Goal: Transaction & Acquisition: Book appointment/travel/reservation

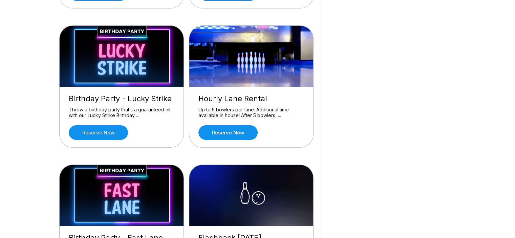
scroll to position [186, 0]
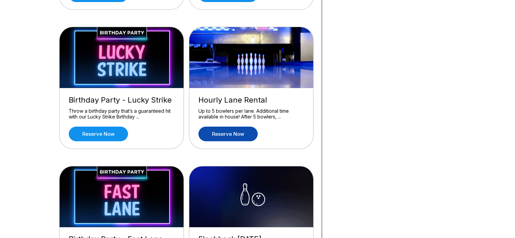
click at [223, 129] on link "Reserve now" at bounding box center [227, 134] width 59 height 15
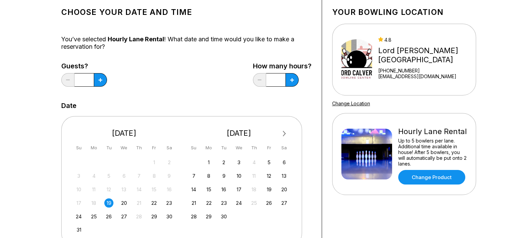
scroll to position [12, 0]
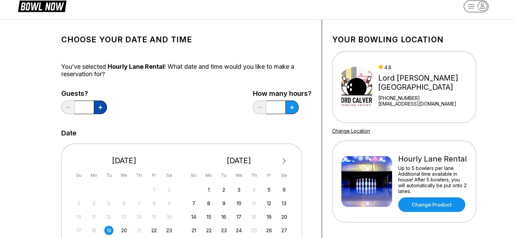
click at [103, 109] on button at bounding box center [100, 108] width 13 height 14
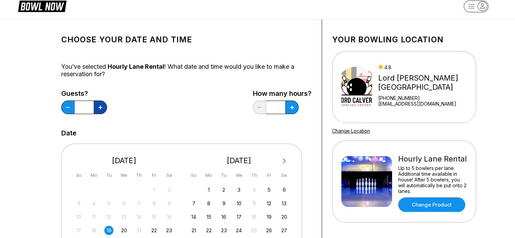
click at [103, 109] on button at bounding box center [100, 108] width 13 height 14
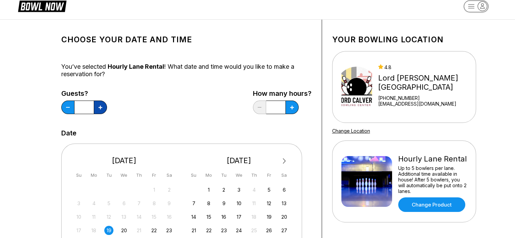
click at [103, 109] on button at bounding box center [100, 108] width 13 height 14
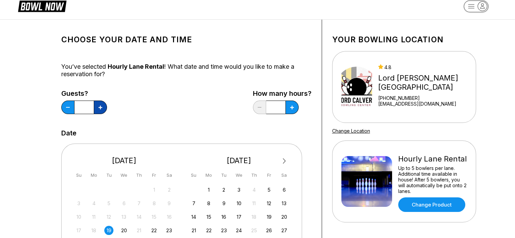
click at [103, 109] on button at bounding box center [100, 108] width 13 height 14
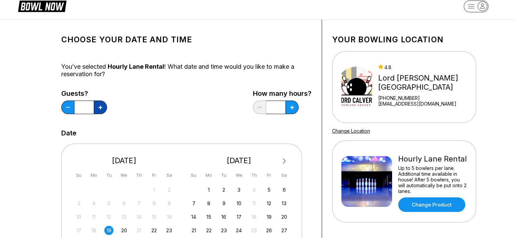
click at [103, 109] on button at bounding box center [100, 108] width 13 height 14
click at [68, 105] on button at bounding box center [67, 108] width 13 height 14
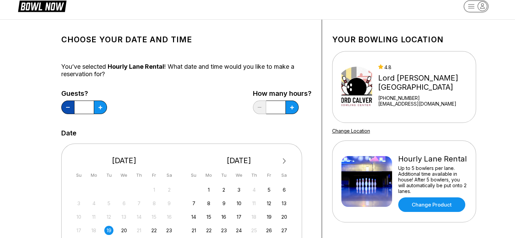
click at [68, 105] on button at bounding box center [67, 108] width 13 height 14
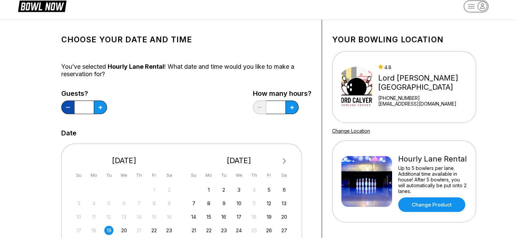
click at [68, 105] on button at bounding box center [67, 108] width 13 height 14
type input "**"
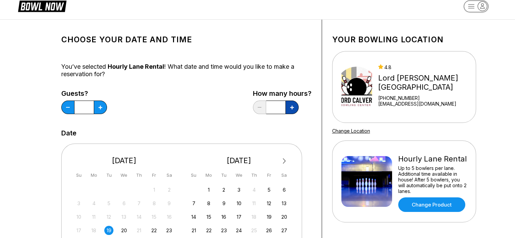
click at [107, 109] on button at bounding box center [100, 108] width 13 height 14
click at [102, 106] on icon at bounding box center [101, 108] width 4 height 4
type input "*"
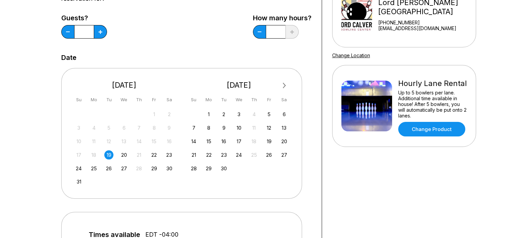
scroll to position [87, 0]
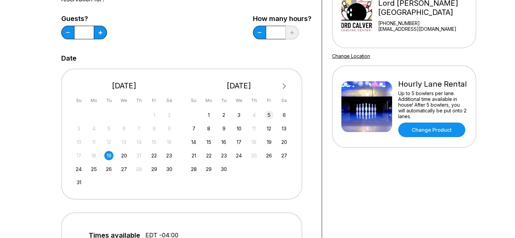
click at [270, 116] on div "5" at bounding box center [269, 114] width 9 height 9
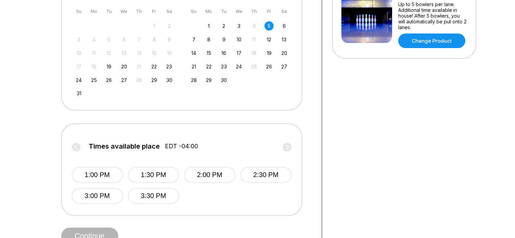
scroll to position [169, 0]
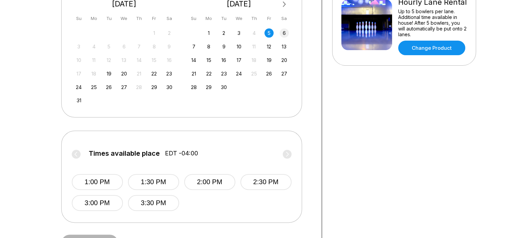
click at [283, 34] on div "6" at bounding box center [284, 32] width 9 height 9
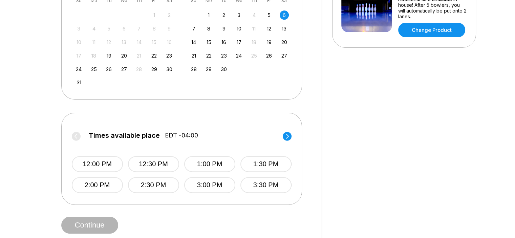
scroll to position [187, 0]
click at [289, 135] on circle at bounding box center [287, 135] width 9 height 9
click at [107, 188] on button "6:00 PM" at bounding box center [96, 185] width 51 height 16
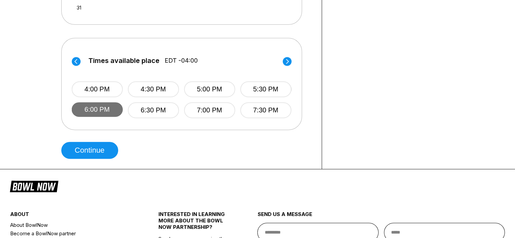
scroll to position [262, 0]
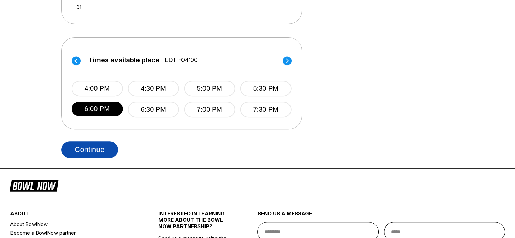
click at [92, 148] on button "Continue" at bounding box center [89, 149] width 57 height 17
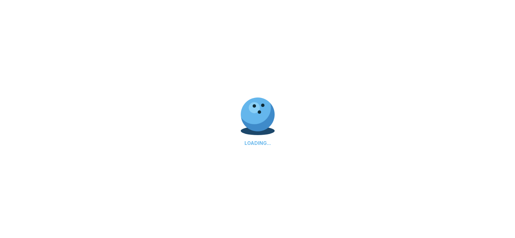
select select "**"
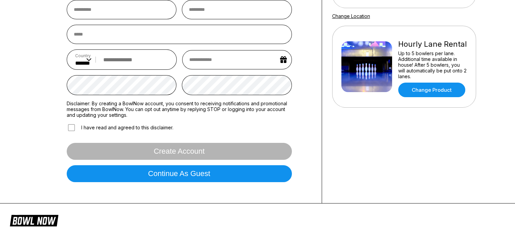
scroll to position [129, 0]
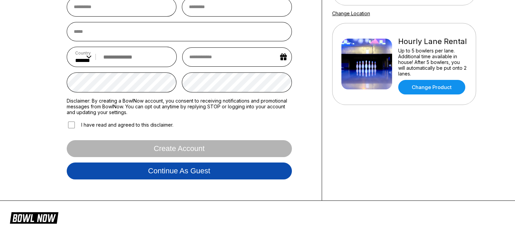
click at [123, 171] on button "Continue as guest" at bounding box center [179, 171] width 225 height 17
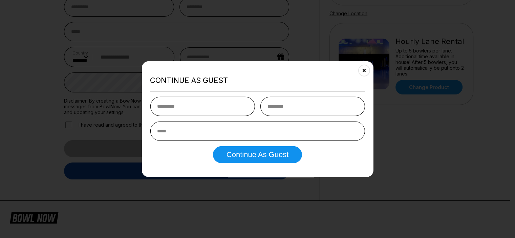
scroll to position [126, 0]
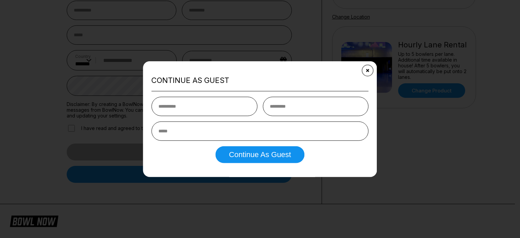
click at [367, 70] on icon "Close" at bounding box center [367, 70] width 5 height 5
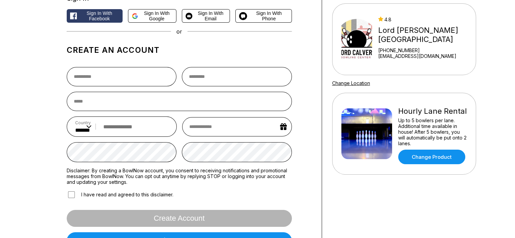
scroll to position [0, 0]
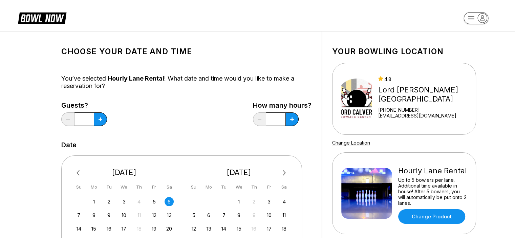
click at [80, 175] on button "Previous Month" at bounding box center [79, 173] width 11 height 11
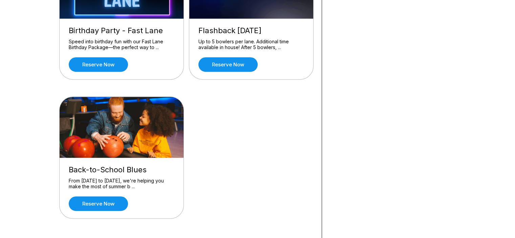
scroll to position [394, 0]
click at [79, 202] on link "Reserve now" at bounding box center [98, 203] width 59 height 15
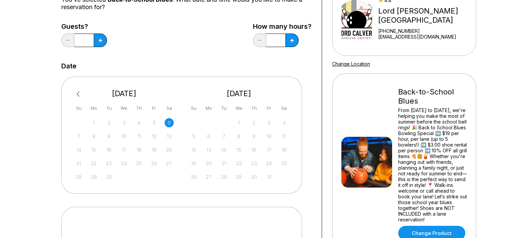
scroll to position [80, 0]
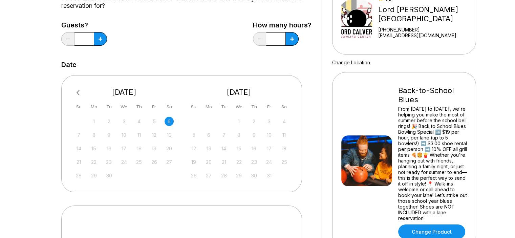
click at [80, 92] on span "Previous Month" at bounding box center [80, 93] width 0 height 8
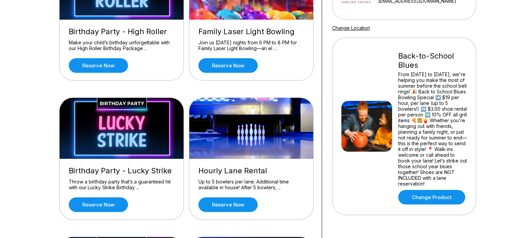
scroll to position [50, 0]
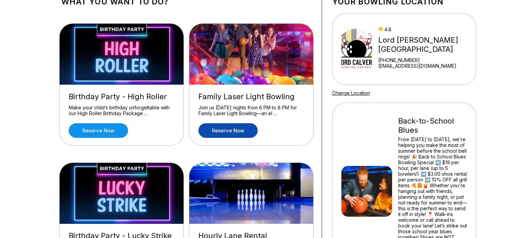
click at [235, 126] on link "Reserve now" at bounding box center [227, 130] width 59 height 15
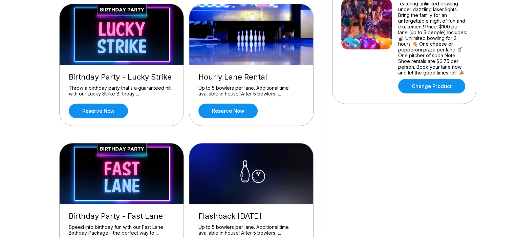
scroll to position [209, 0]
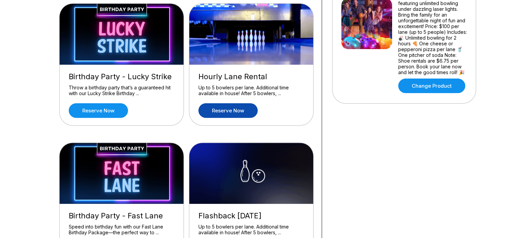
click at [235, 112] on link "Reserve now" at bounding box center [227, 110] width 59 height 15
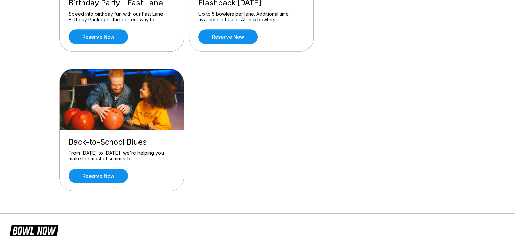
scroll to position [422, 0]
